Goal: Use online tool/utility: Utilize a website feature to perform a specific function

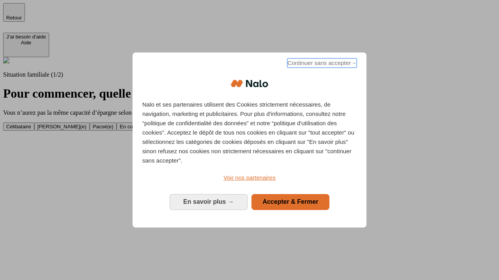
click at [321, 64] on span "Continuer sans accepter →" at bounding box center [321, 62] width 69 height 9
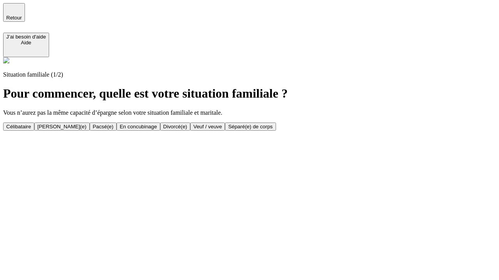
click at [157, 127] on div "En concubinage" at bounding box center [138, 127] width 37 height 6
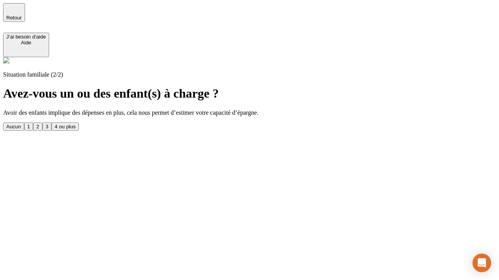
click at [39, 124] on div "2" at bounding box center [37, 127] width 3 height 6
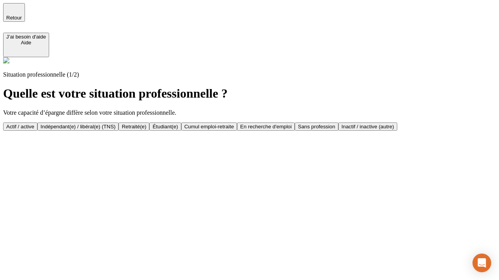
click at [116, 124] on div "Indépendant(e) / libéral(e) (TNS)" at bounding box center [78, 127] width 75 height 6
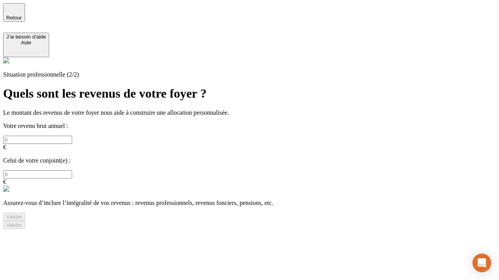
click at [72, 136] on input "text" at bounding box center [37, 140] width 69 height 8
type input "30 000"
click at [22, 214] on div "Valider" at bounding box center [14, 217] width 16 height 6
type input "0"
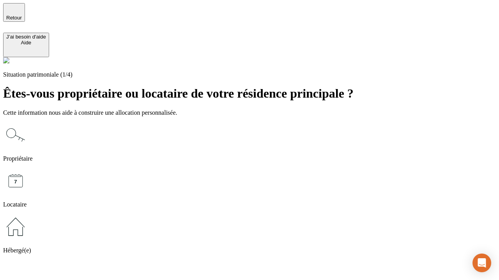
click at [28, 169] on icon at bounding box center [15, 181] width 25 height 25
type input "1 000"
click at [28, 169] on icon at bounding box center [15, 181] width 25 height 25
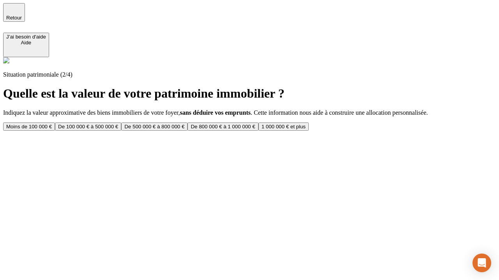
click at [52, 124] on div "Moins de 100 000 €" at bounding box center [29, 127] width 46 height 6
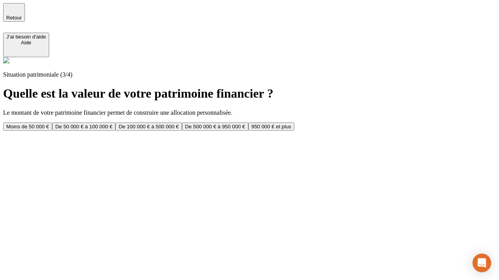
click at [49, 124] on div "Moins de 50 000 €" at bounding box center [27, 127] width 43 height 6
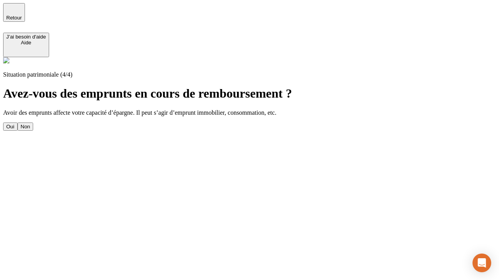
click at [30, 124] on div "Non" at bounding box center [25, 127] width 9 height 6
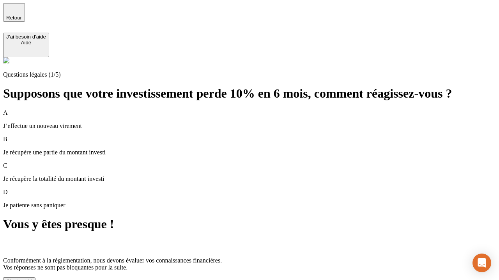
click at [32, 279] on div "C'est noté !" at bounding box center [19, 282] width 26 height 6
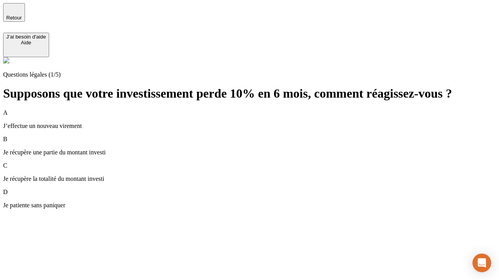
click at [259, 109] on div "A J’effectue un nouveau virement" at bounding box center [249, 119] width 492 height 20
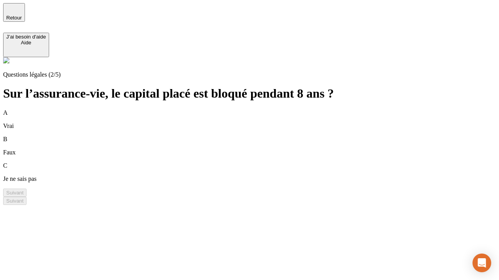
click at [259, 109] on div "A Vrai" at bounding box center [249, 119] width 492 height 20
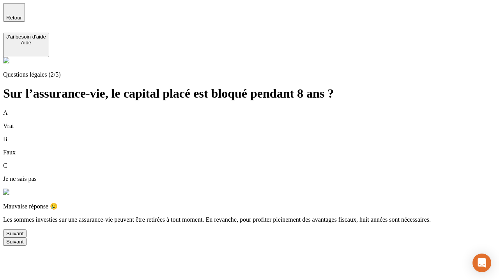
click at [23, 237] on div "Suivant" at bounding box center [14, 234] width 17 height 6
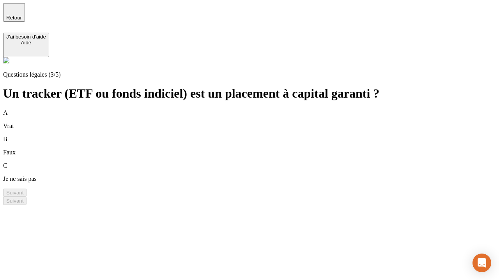
click at [259, 109] on div "A Vrai" at bounding box center [249, 119] width 492 height 20
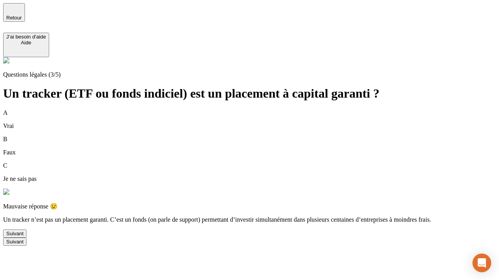
click at [23, 237] on div "Suivant" at bounding box center [14, 234] width 17 height 6
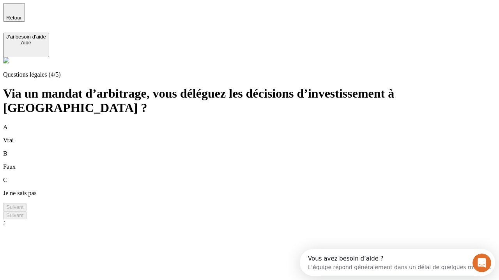
click at [259, 124] on div "A Vrai" at bounding box center [249, 134] width 492 height 20
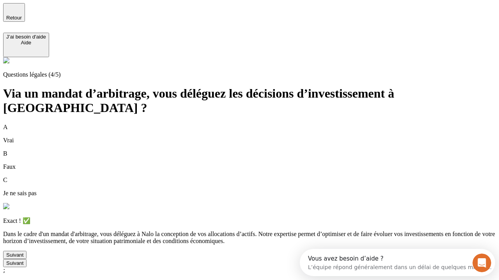
click at [23, 258] on div "Suivant" at bounding box center [14, 255] width 17 height 6
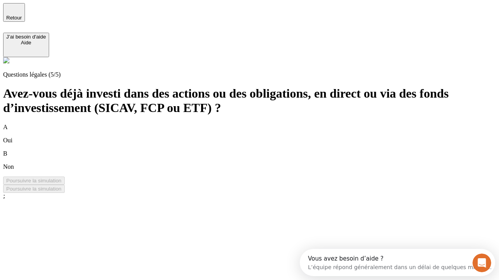
click at [259, 150] on div "B Non" at bounding box center [249, 160] width 492 height 20
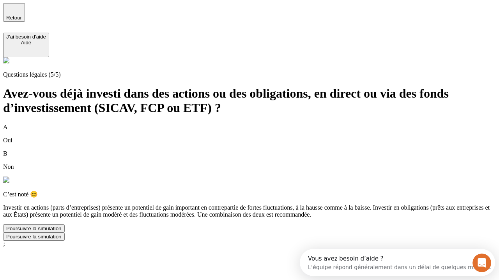
click at [62, 232] on div "Poursuivre la simulation" at bounding box center [33, 229] width 55 height 6
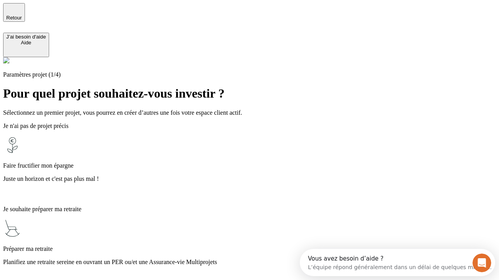
click at [259, 176] on p "Juste un horizon et c'est pas plus mal !" at bounding box center [249, 179] width 492 height 7
